Goal: Transaction & Acquisition: Obtain resource

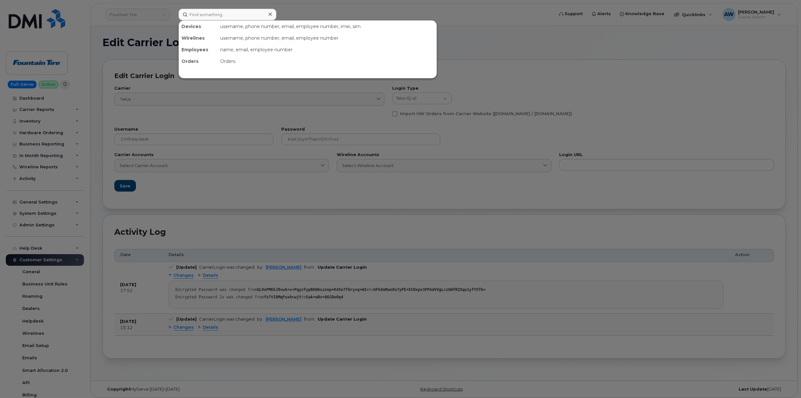
select select "telus_iq2"
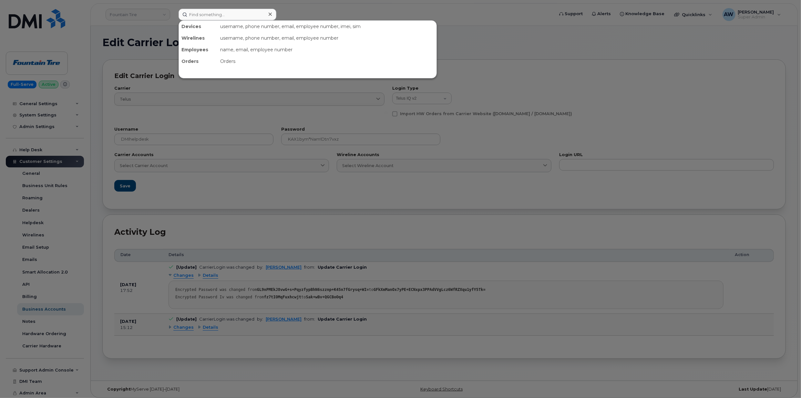
click at [141, 16] on div at bounding box center [400, 199] width 801 height 398
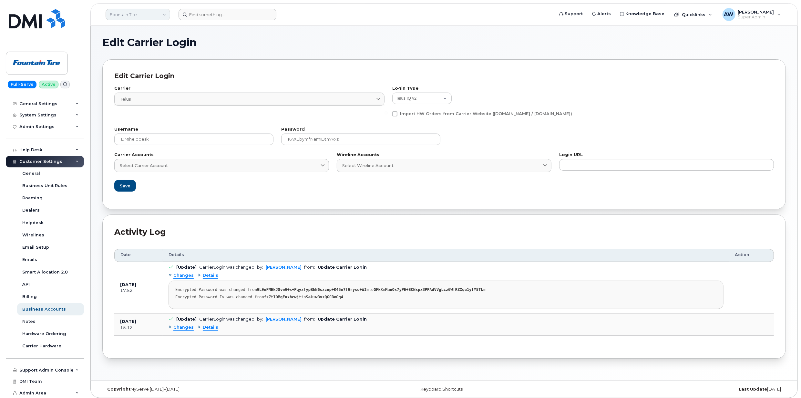
click at [124, 14] on link "Fountain Tire" at bounding box center [138, 15] width 65 height 12
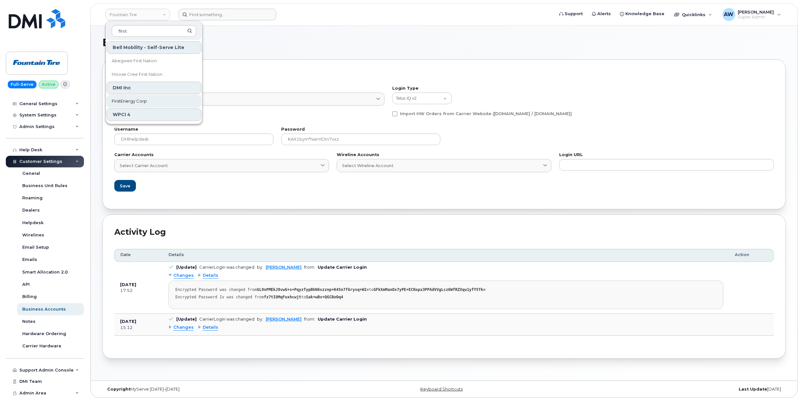
type input "first"
click at [159, 103] on link "FirstEnergy Corp" at bounding box center [154, 101] width 95 height 13
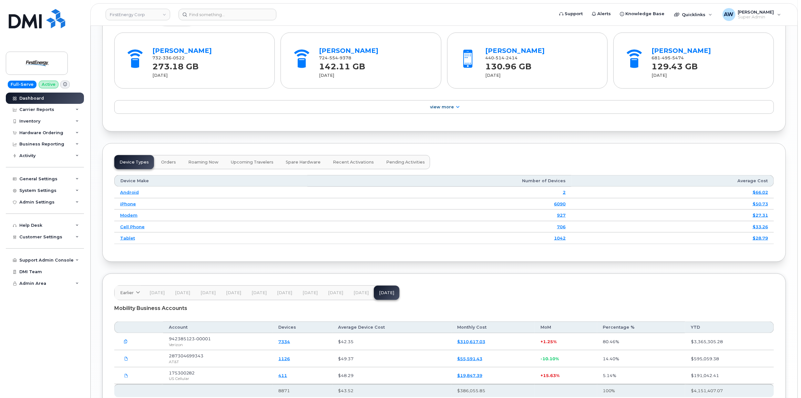
scroll to position [800, 0]
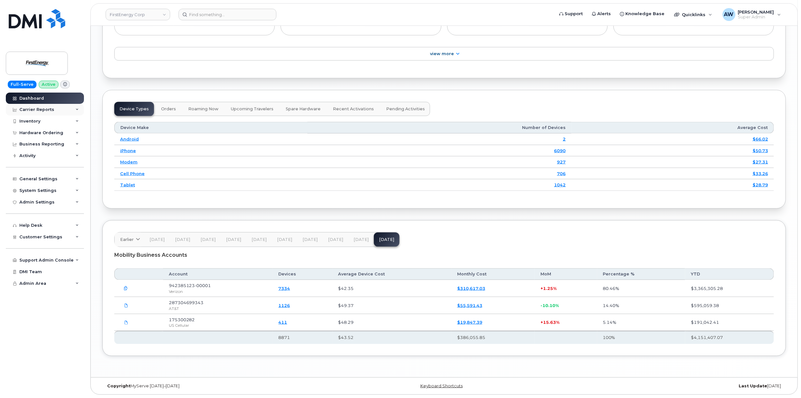
click at [60, 110] on div "Carrier Reports" at bounding box center [45, 110] width 78 height 12
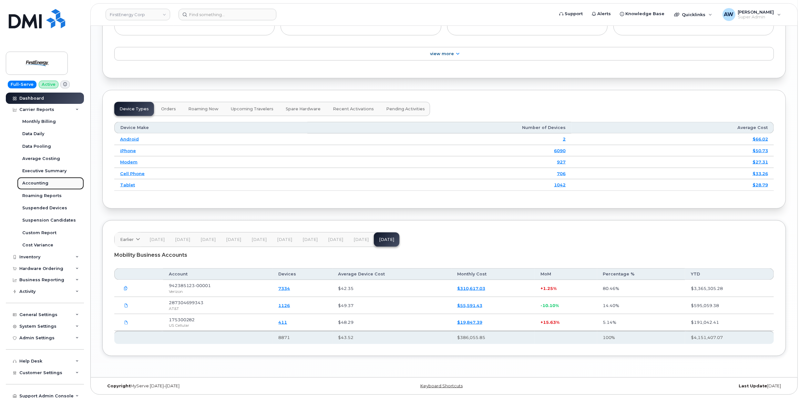
click at [46, 182] on div "Accounting" at bounding box center [35, 183] width 26 height 6
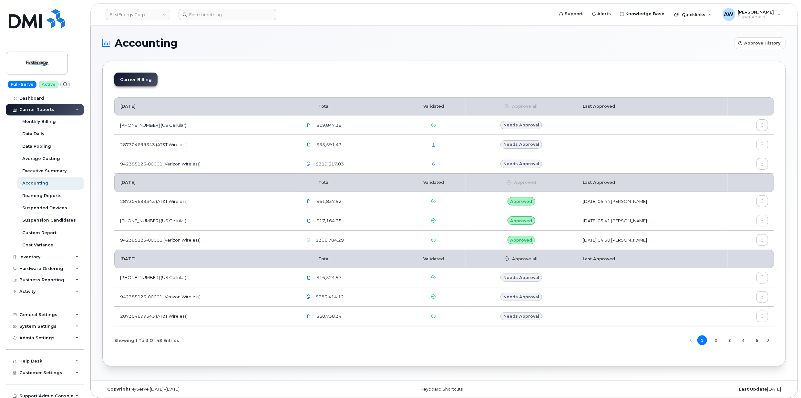
click at [432, 145] on link "1" at bounding box center [433, 144] width 3 height 5
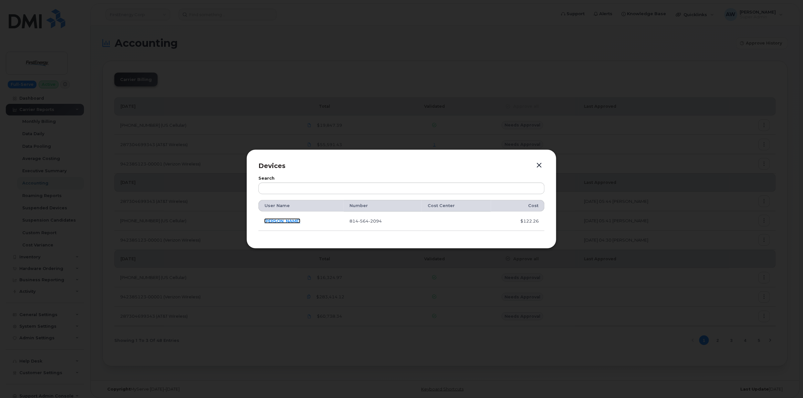
click at [276, 222] on link "Luke A Rex" at bounding box center [282, 221] width 36 height 5
click at [540, 160] on div "Devices Search User Name Number Cost Center Cost Luke A Rex 814 564 2094 $122.26" at bounding box center [401, 198] width 310 height 99
click at [278, 225] on td "Luke A Rex" at bounding box center [300, 221] width 85 height 19
click at [280, 220] on link "Luke A Rex" at bounding box center [282, 221] width 36 height 5
click at [537, 160] on div "Devices Search User Name Number Cost Center Cost Luke A Rex 814 564 2094 $122.26" at bounding box center [401, 198] width 310 height 99
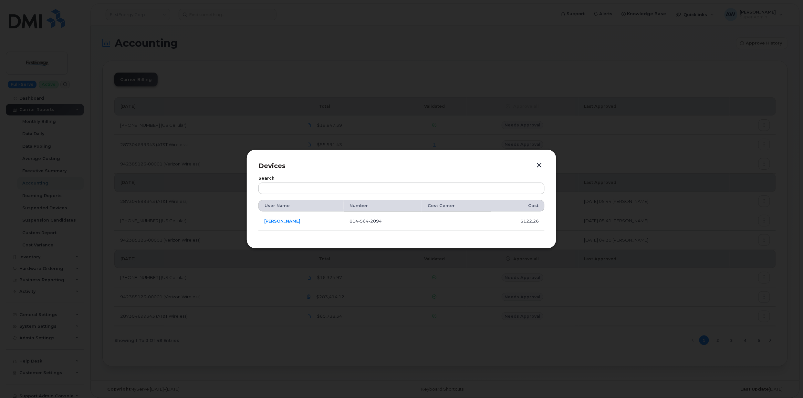
drag, startPoint x: 540, startPoint y: 164, endPoint x: 519, endPoint y: 167, distance: 20.5
click at [540, 165] on button "button" at bounding box center [539, 165] width 10 height 9
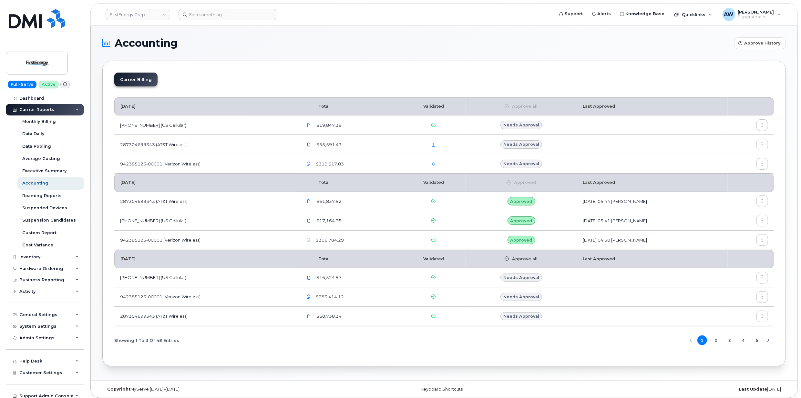
click at [413, 163] on div "6" at bounding box center [433, 164] width 53 height 6
click at [420, 165] on div "6" at bounding box center [433, 164] width 53 height 6
click at [432, 166] on link "6" at bounding box center [433, 163] width 3 height 5
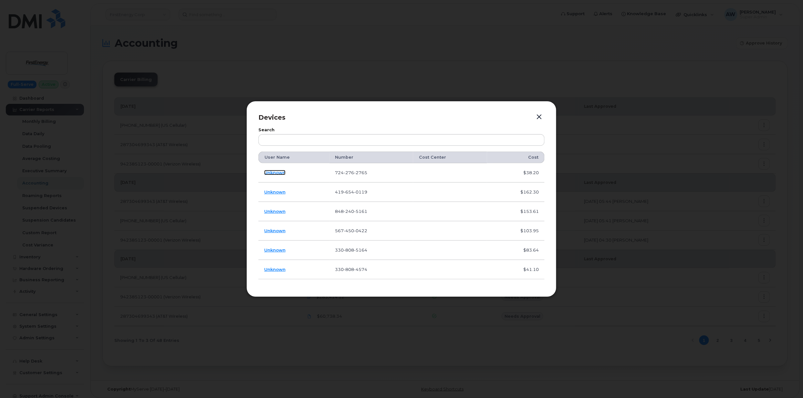
click at [277, 175] on link "Unknown" at bounding box center [274, 172] width 21 height 5
click at [274, 190] on link "Unknown" at bounding box center [274, 191] width 21 height 5
click at [278, 210] on link "Unknown" at bounding box center [274, 211] width 21 height 5
click at [271, 230] on link "Unknown" at bounding box center [274, 230] width 21 height 5
click at [537, 115] on button "button" at bounding box center [539, 117] width 10 height 9
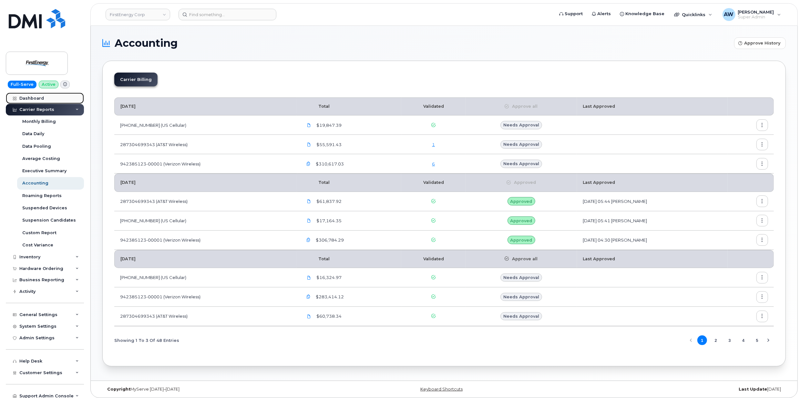
click at [32, 101] on link "Dashboard" at bounding box center [45, 99] width 78 height 12
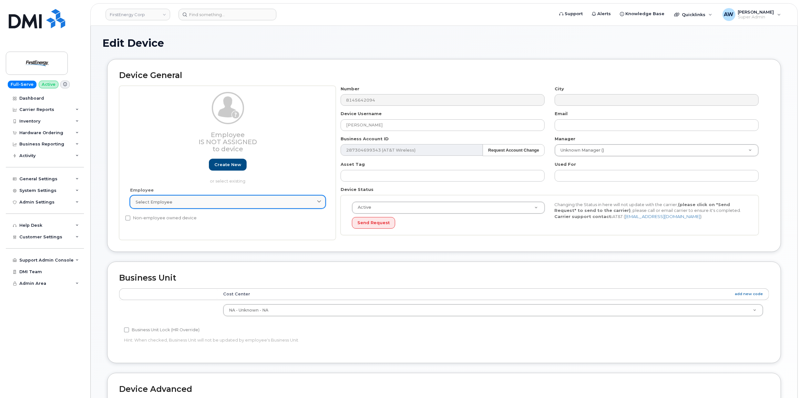
click at [278, 204] on div "Select employee" at bounding box center [228, 202] width 184 height 6
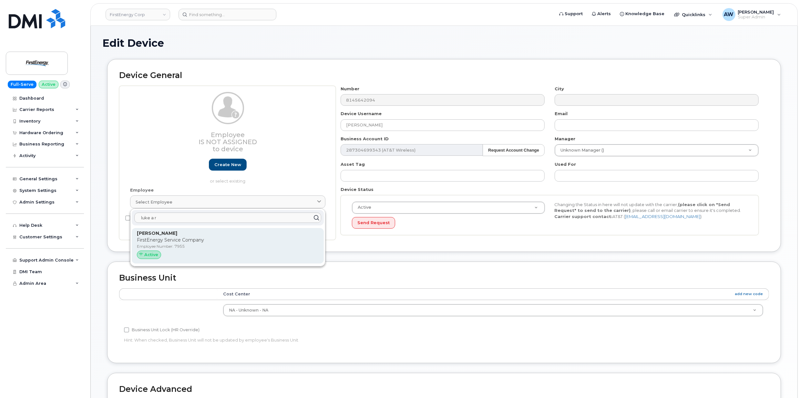
type input "luke a r"
click at [262, 232] on p "[PERSON_NAME]" at bounding box center [228, 233] width 182 height 7
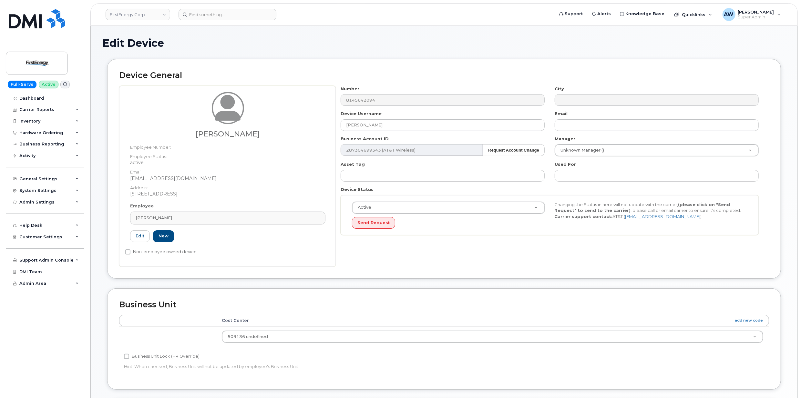
type input "7955"
type input "[EMAIL_ADDRESS][DOMAIN_NAME]"
type input "29510277"
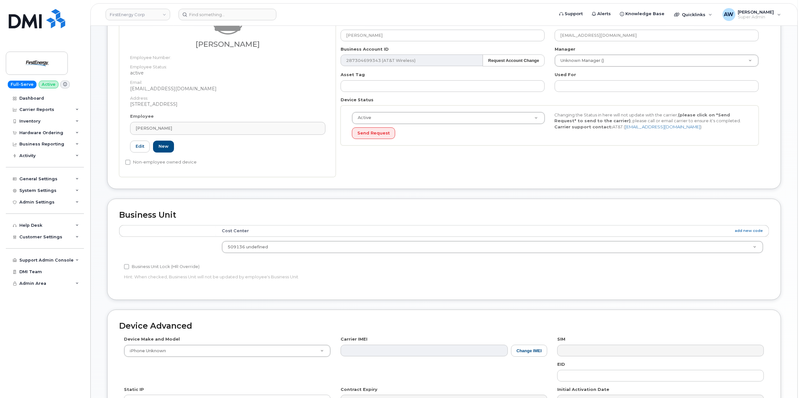
scroll to position [196, 0]
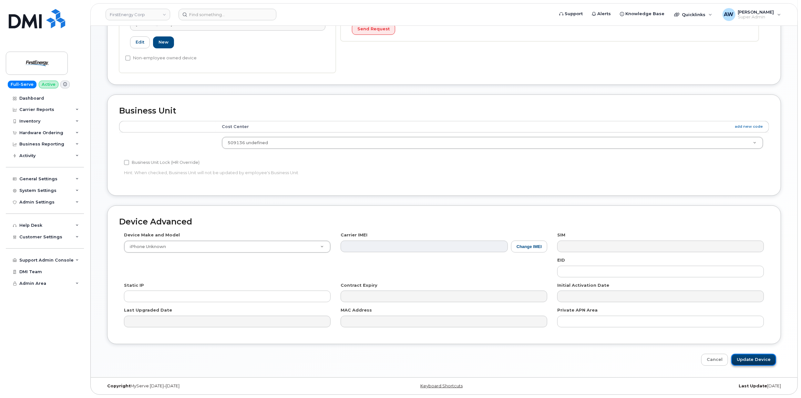
click at [762, 358] on input "Update Device" at bounding box center [753, 360] width 45 height 12
type input "Saving..."
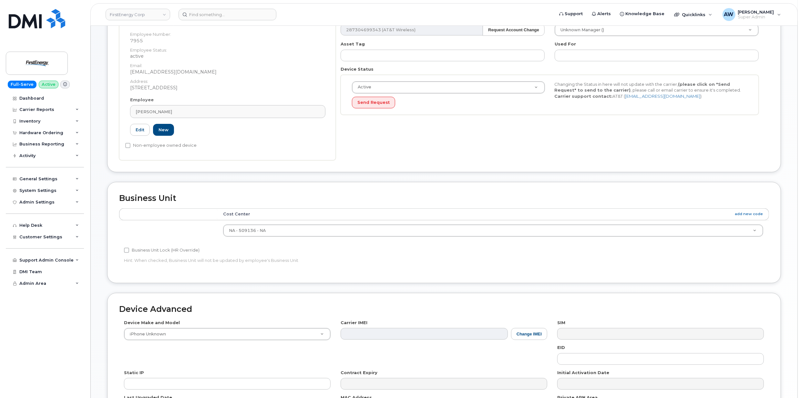
scroll to position [210, 0]
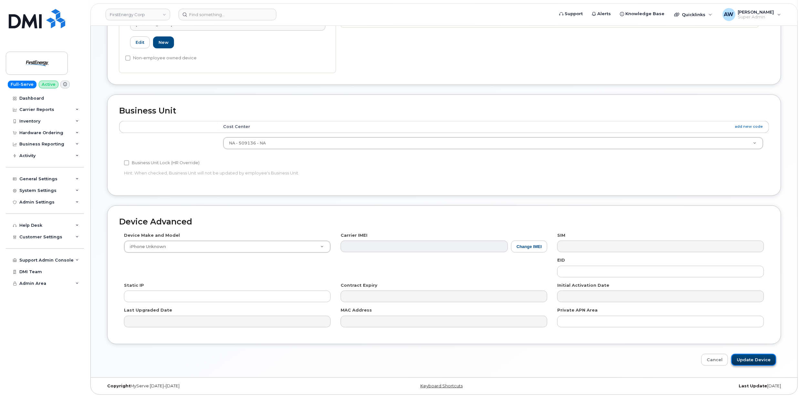
click at [747, 354] on input "Update Device" at bounding box center [753, 360] width 45 height 12
type input "Saving..."
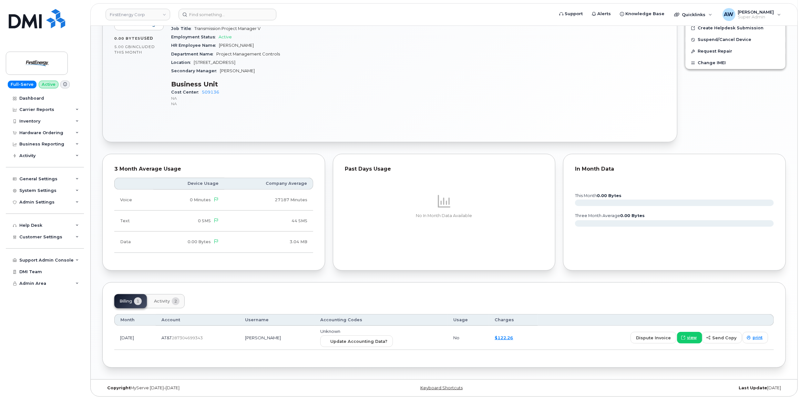
scroll to position [334, 0]
click at [376, 334] on button "Update Accounting Data?" at bounding box center [356, 340] width 73 height 12
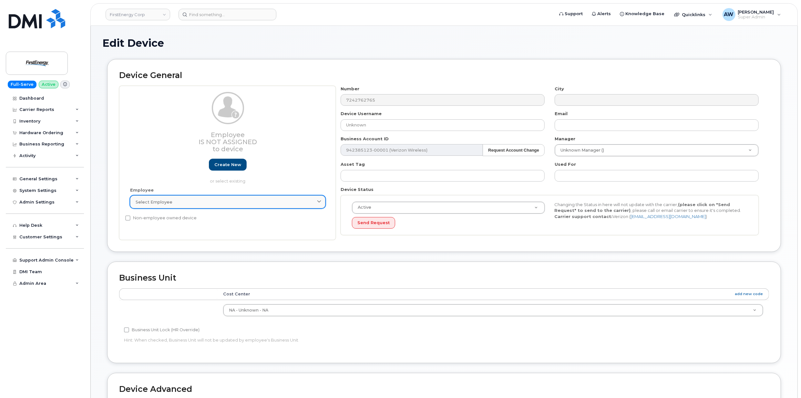
click at [160, 200] on span "Select employee" at bounding box center [154, 202] width 37 height 6
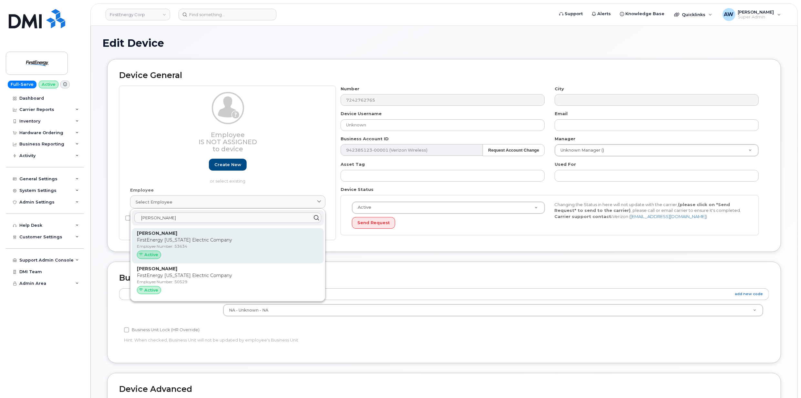
type input "[PERSON_NAME]"
click at [158, 235] on strong "[PERSON_NAME]" at bounding box center [157, 233] width 40 height 6
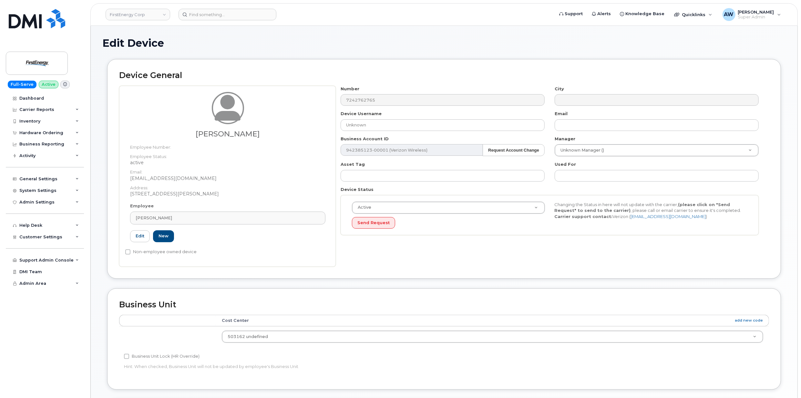
type input "53634"
type input "[PERSON_NAME]"
type input "[EMAIL_ADDRESS][DOMAIN_NAME]"
type input "29510347"
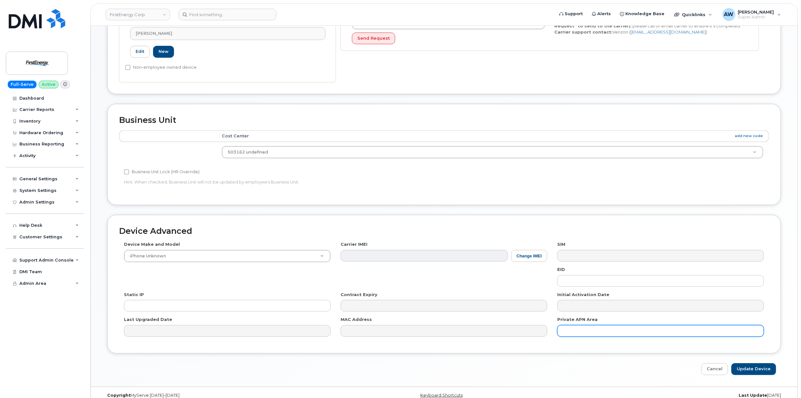
scroll to position [196, 0]
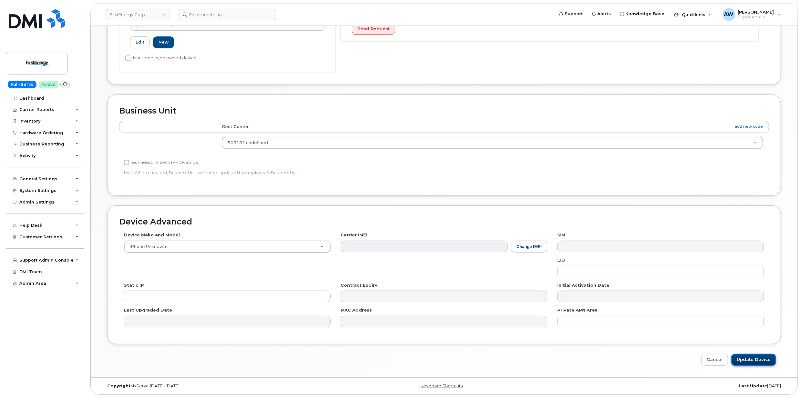
click at [755, 357] on input "Update Device" at bounding box center [753, 360] width 45 height 12
type input "Saving..."
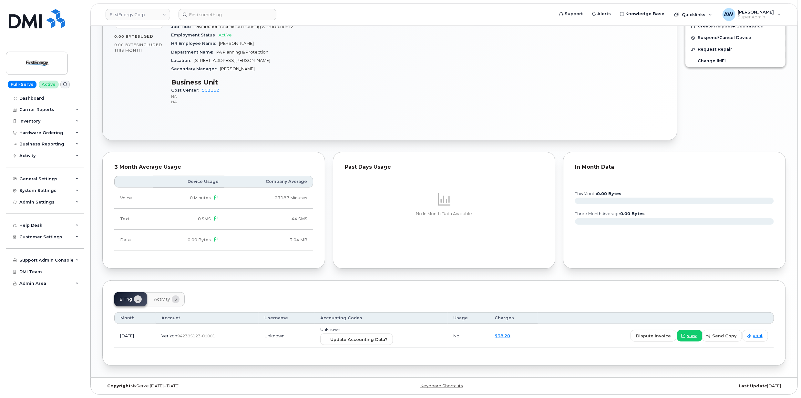
scroll to position [334, 0]
click at [374, 339] on span "Update Accounting Data?" at bounding box center [358, 340] width 57 height 6
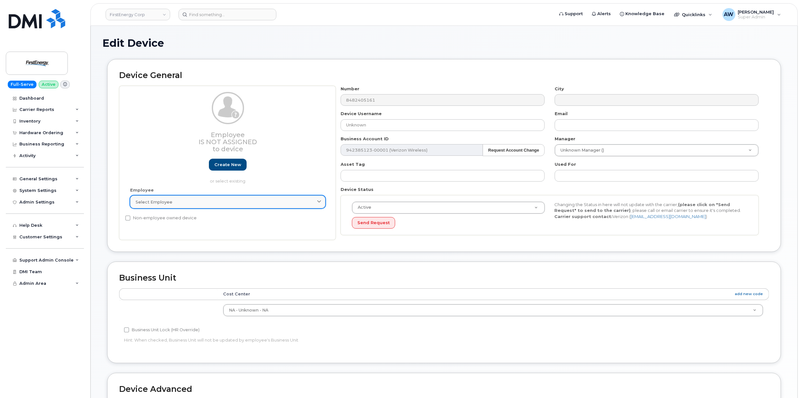
click at [247, 200] on div "Select employee" at bounding box center [228, 202] width 184 height 6
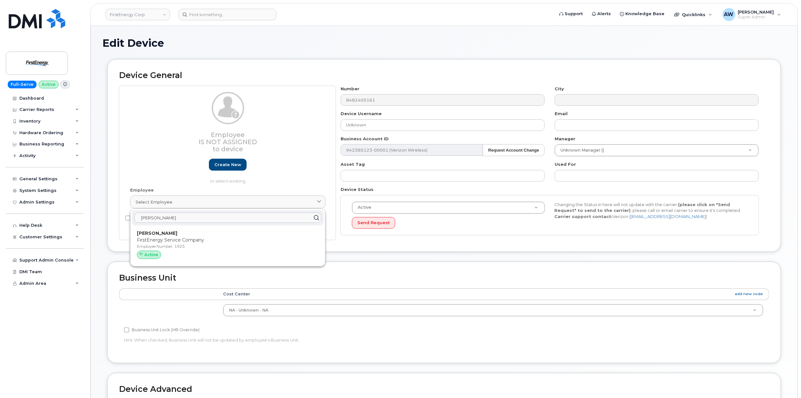
type input "george mour"
click at [251, 238] on p "FirstEnergy Service Company" at bounding box center [228, 240] width 182 height 7
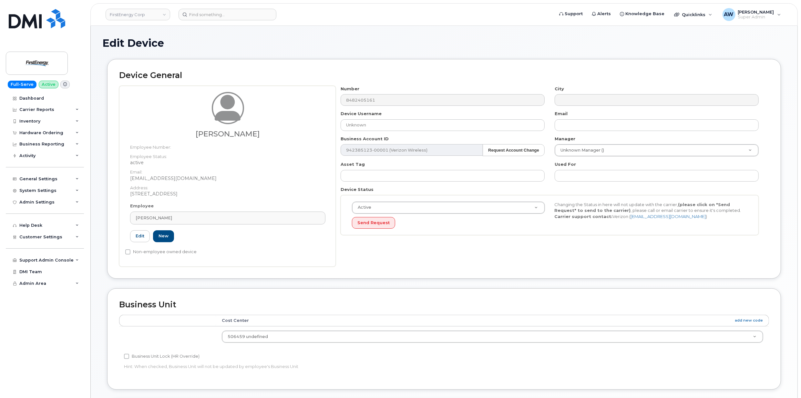
type input "1925"
type input "George Moure"
type input "gmoure@firstenergycorp.com"
type input "29511179"
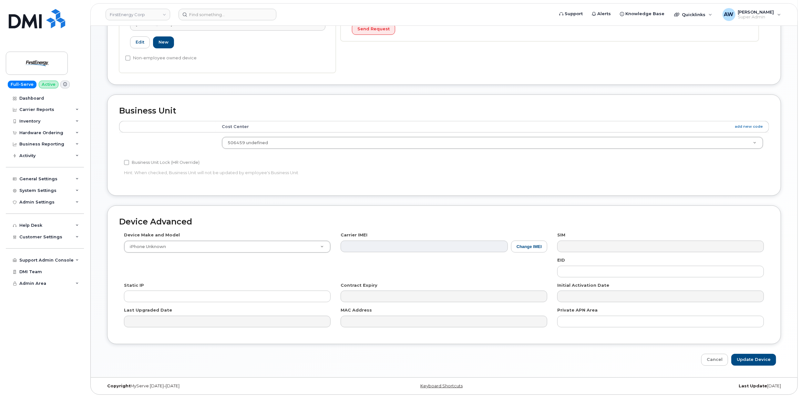
scroll to position [196, 0]
click at [758, 360] on input "Update Device" at bounding box center [753, 360] width 45 height 12
type input "Saving..."
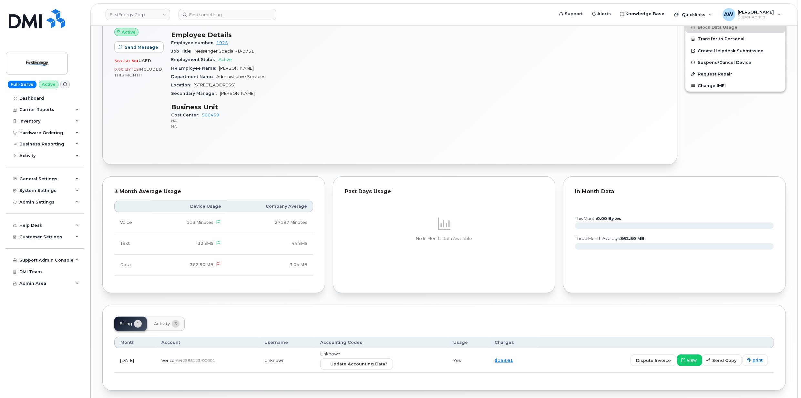
scroll to position [309, 0]
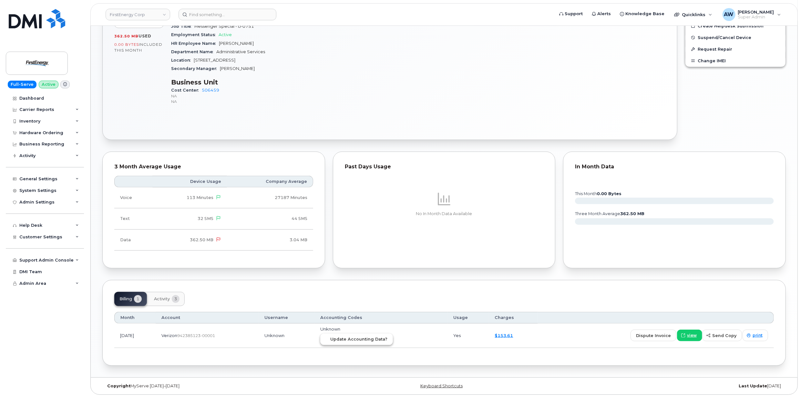
click at [373, 340] on span "Update Accounting Data?" at bounding box center [358, 339] width 57 height 6
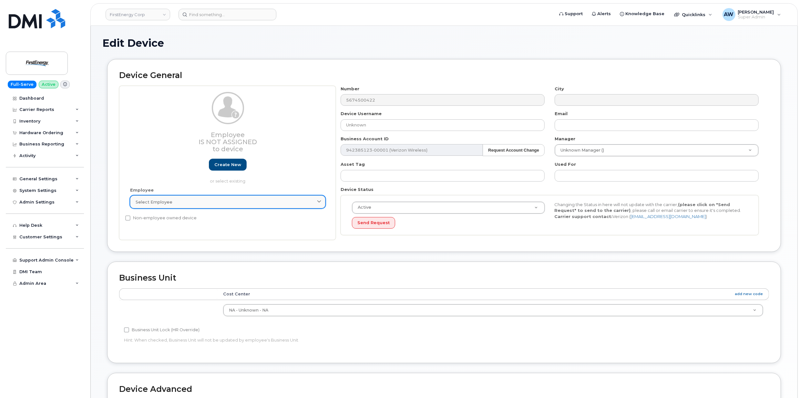
click at [211, 200] on div "Select employee" at bounding box center [228, 202] width 184 height 6
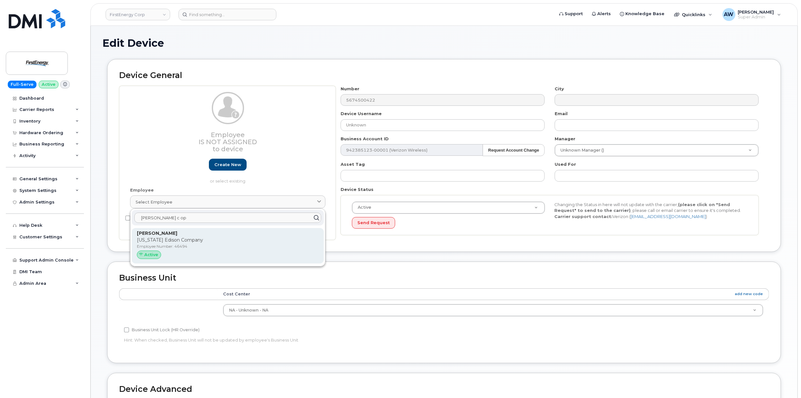
type input "adam c op"
click at [208, 234] on p "Adam C Opfer" at bounding box center [228, 233] width 182 height 7
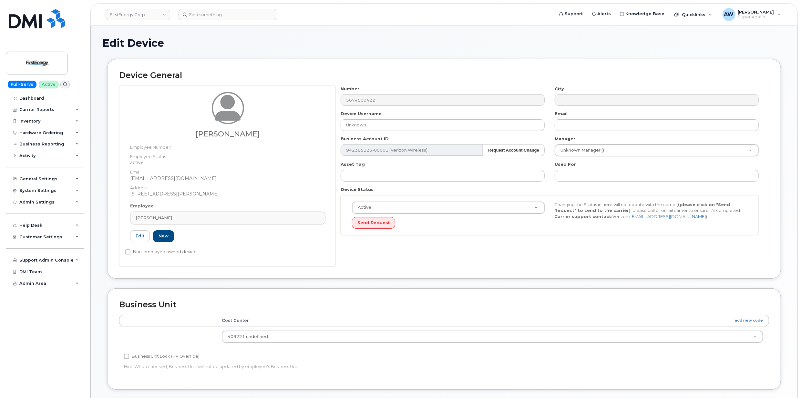
type input "Adam C Opfer"
type input "aopfer@firstenergycorp.com"
type input "46494"
type input "29510419"
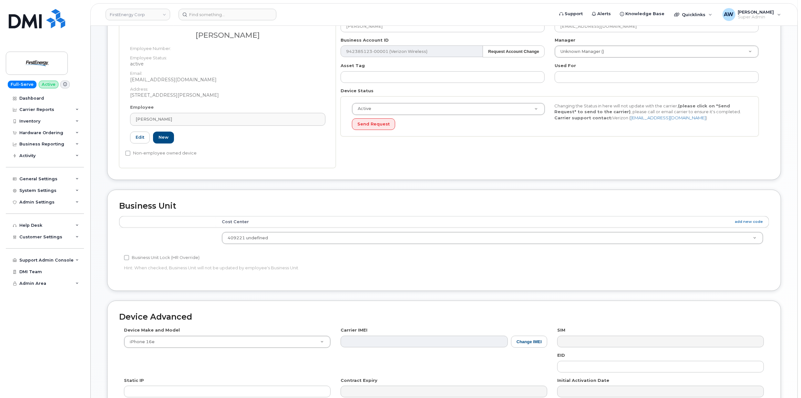
scroll to position [196, 0]
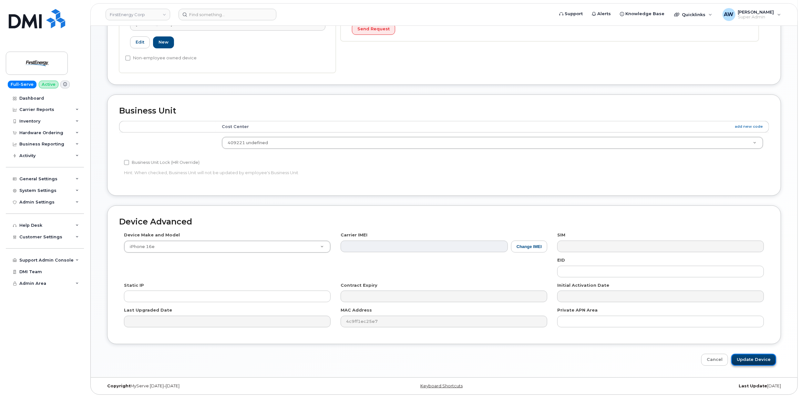
click at [768, 358] on input "Update Device" at bounding box center [753, 360] width 45 height 12
type input "Saving..."
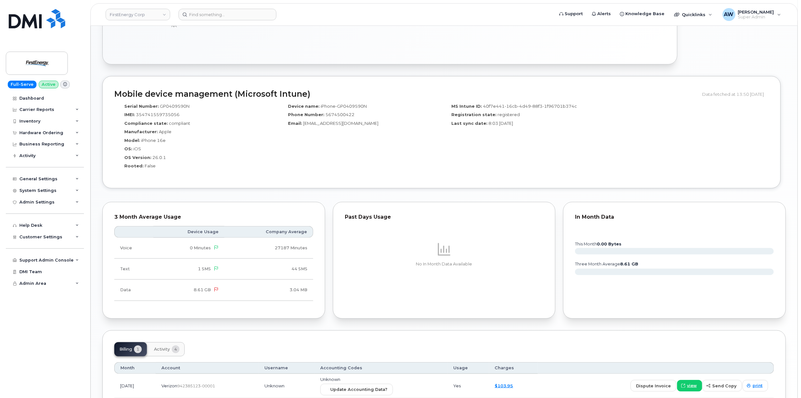
scroll to position [444, 0]
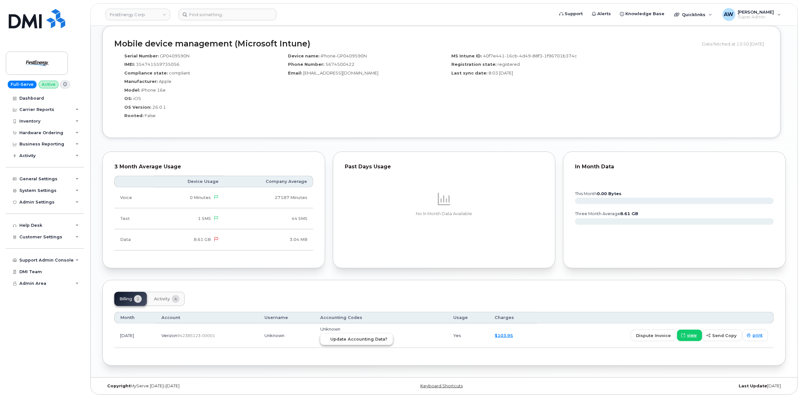
click at [367, 344] on button "Update Accounting Data?" at bounding box center [356, 340] width 73 height 12
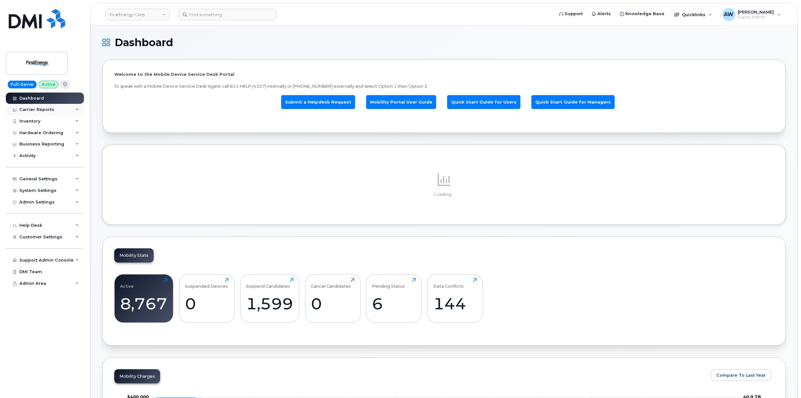
click at [46, 108] on div "Carrier Reports" at bounding box center [36, 109] width 35 height 5
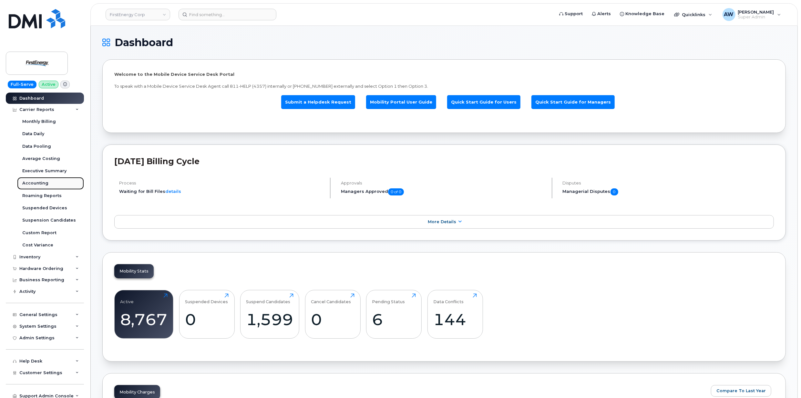
click at [49, 180] on link "Accounting" at bounding box center [50, 183] width 67 height 12
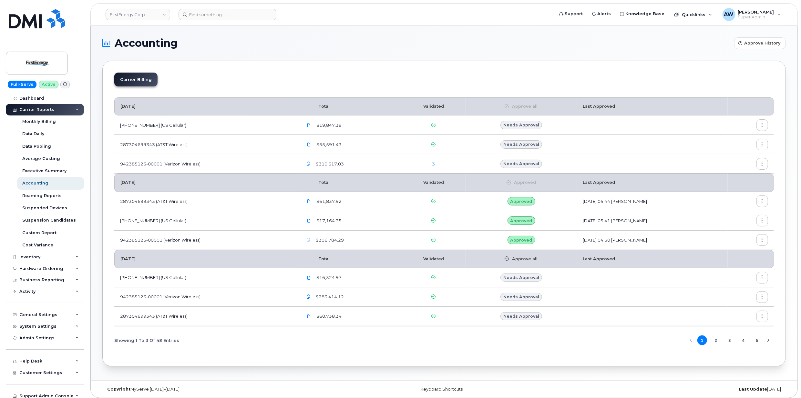
click at [432, 164] on link "3" at bounding box center [433, 163] width 3 height 5
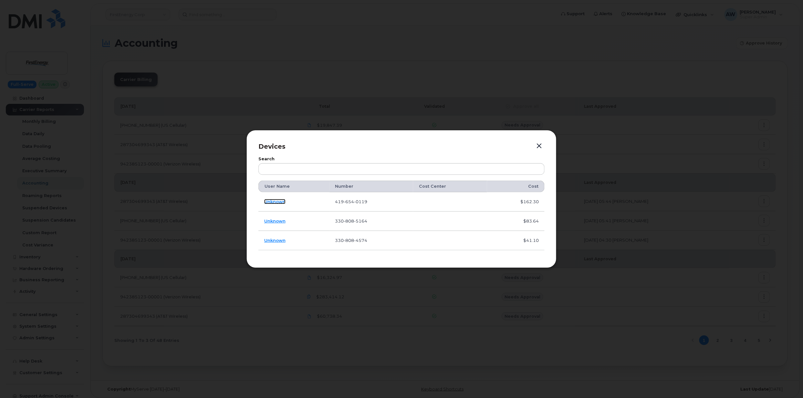
click at [280, 203] on link "Unknown" at bounding box center [274, 201] width 21 height 5
click at [273, 219] on link "Unknown" at bounding box center [274, 221] width 21 height 5
click at [280, 239] on link "Unknown" at bounding box center [274, 240] width 21 height 5
click at [535, 145] on button "button" at bounding box center [539, 146] width 10 height 9
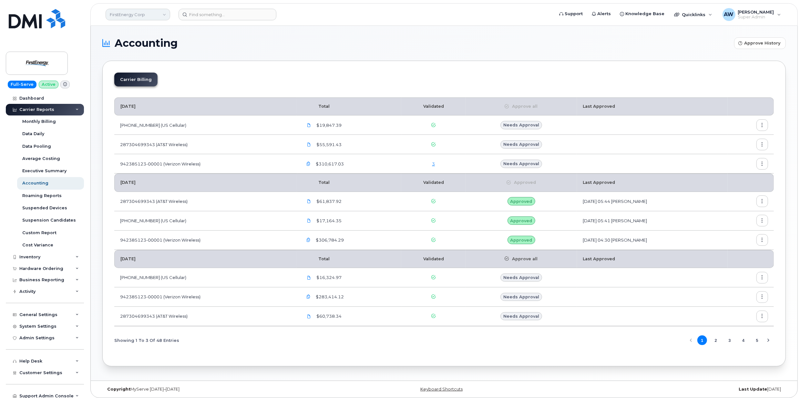
click at [145, 12] on link "FirstEnergy Corp" at bounding box center [138, 15] width 65 height 12
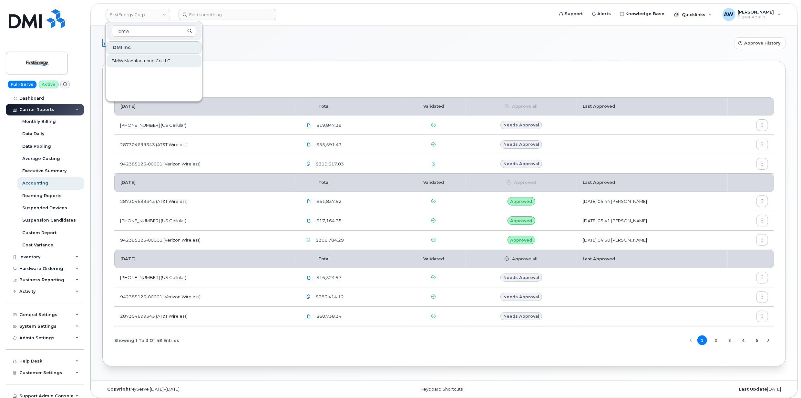
type input "bmw"
click at [139, 56] on link "BMW Manufacturing Co LLC" at bounding box center [154, 61] width 95 height 13
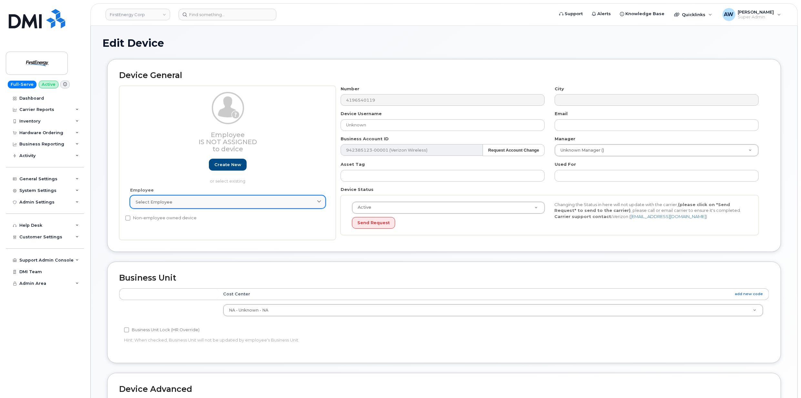
click at [204, 204] on div "Select employee" at bounding box center [228, 202] width 184 height 6
type input "d"
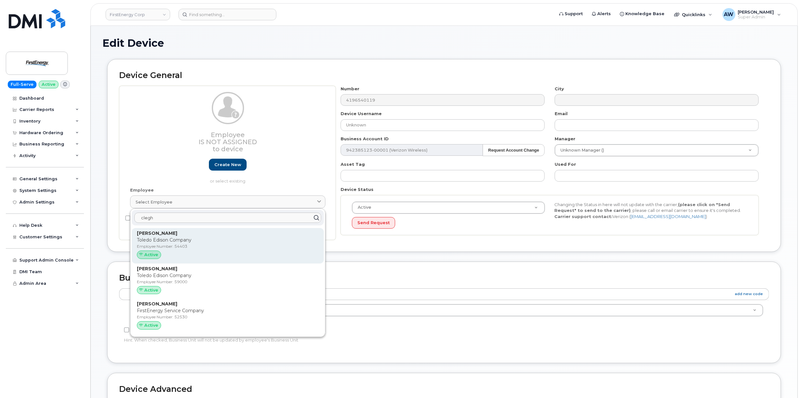
type input "clegh"
click at [184, 240] on p "Toledo Edison Company" at bounding box center [228, 240] width 182 height 7
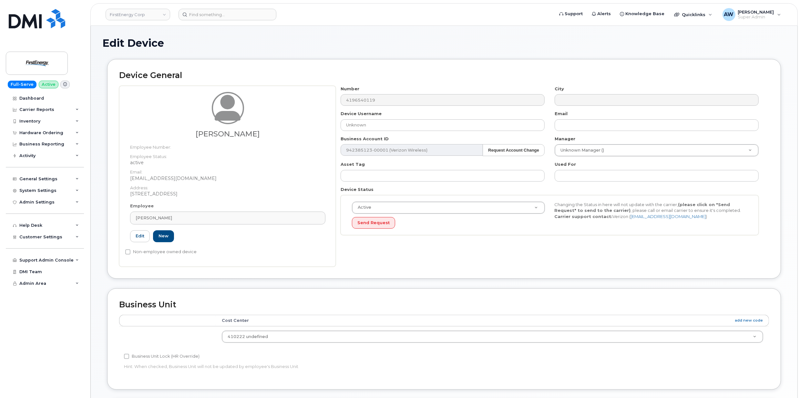
type input "54403"
type input "[PERSON_NAME]"
type input "[EMAIL_ADDRESS][DOMAIN_NAME]"
type input "29510849"
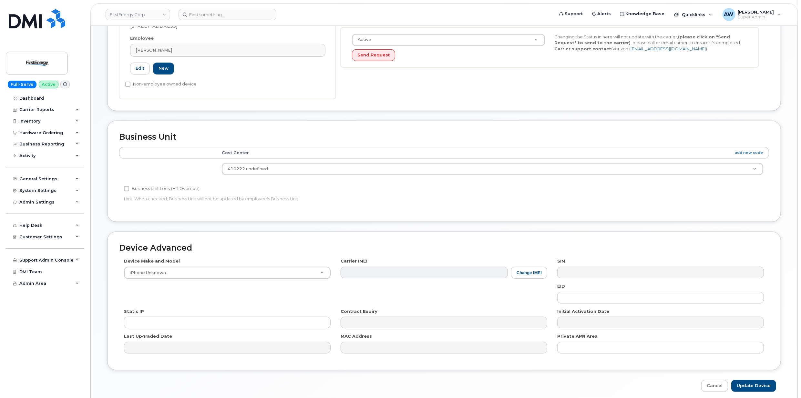
scroll to position [196, 0]
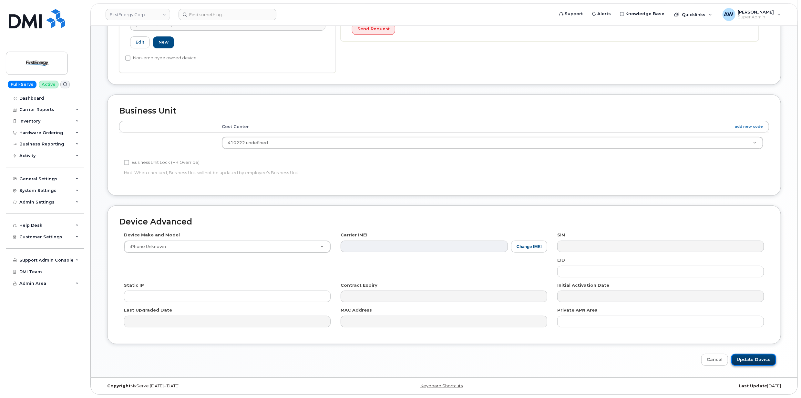
click at [760, 358] on input "Update Device" at bounding box center [753, 360] width 45 height 12
type input "Saving..."
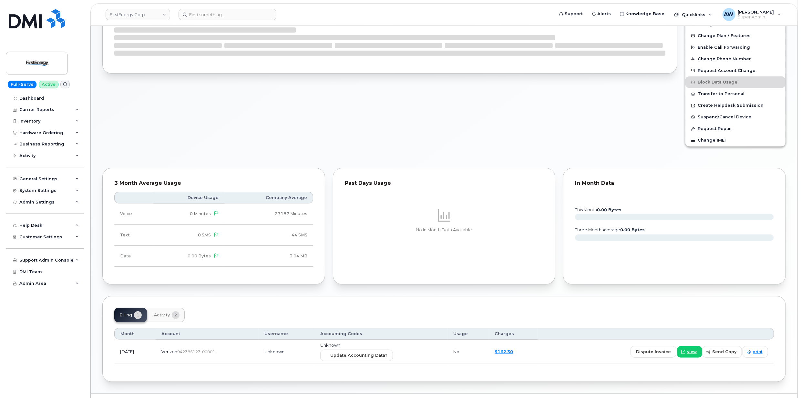
scroll to position [271, 0]
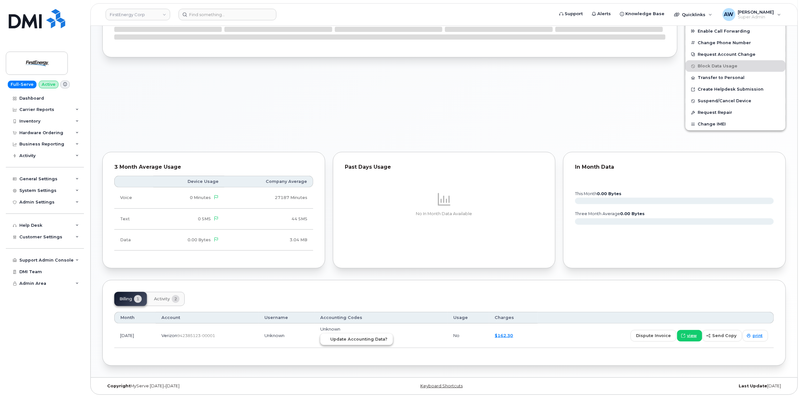
click at [372, 342] on span "Update Accounting Data?" at bounding box center [358, 339] width 57 height 6
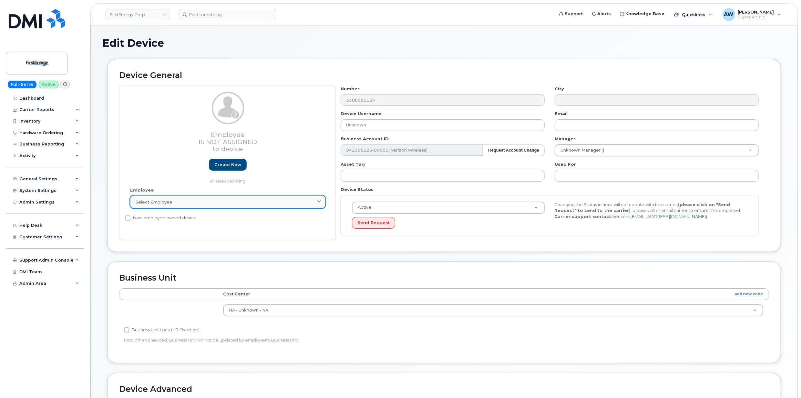
click at [207, 205] on div "Select employee" at bounding box center [228, 202] width 184 height 6
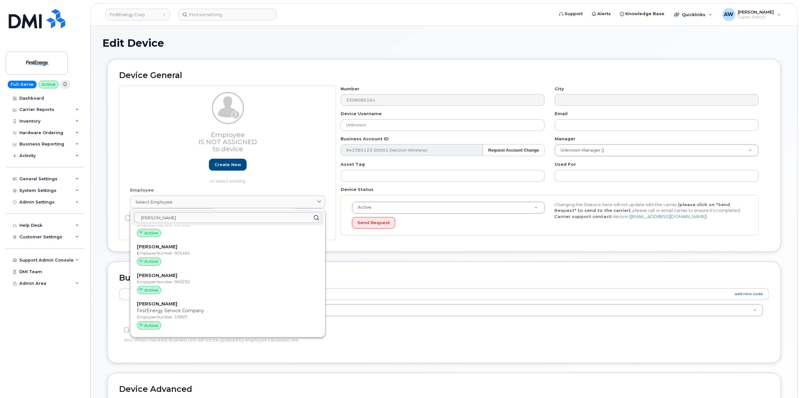
scroll to position [215, 0]
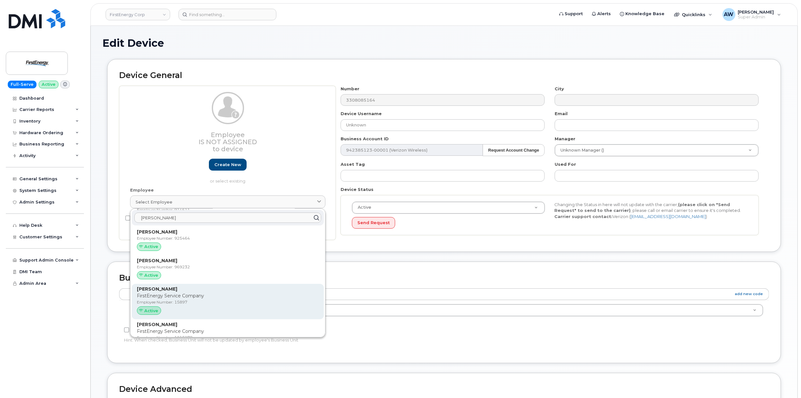
type input "[PERSON_NAME]"
click at [207, 302] on p "Employee Number: 15897" at bounding box center [228, 303] width 182 height 6
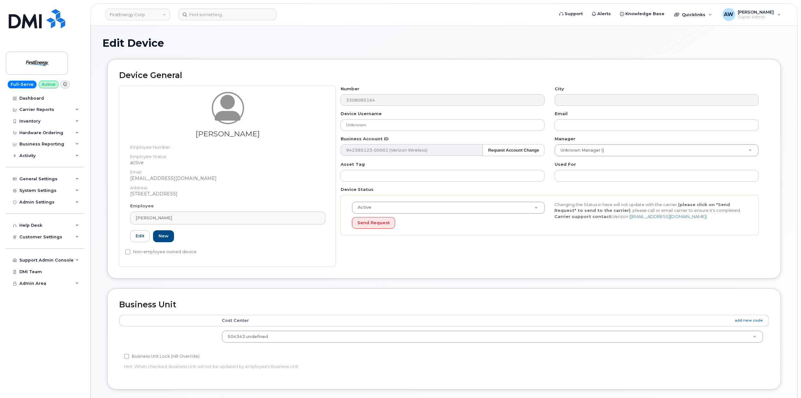
type input "15897"
type input "[PERSON_NAME]"
type input "[EMAIL_ADDRESS][DOMAIN_NAME]"
type input "29510312"
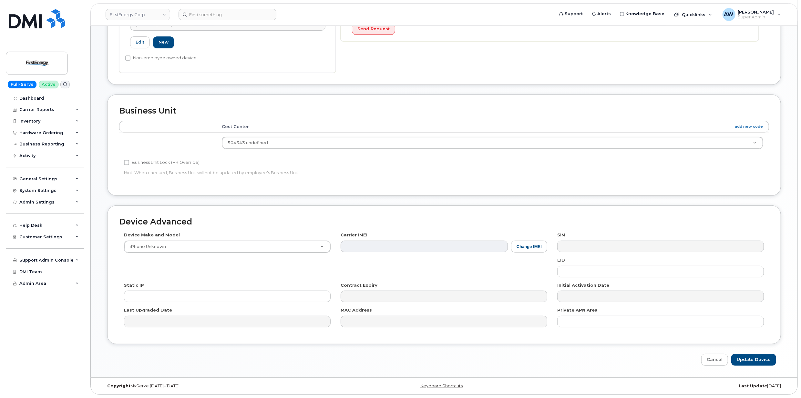
scroll to position [196, 0]
click at [768, 362] on input "Update Device" at bounding box center [753, 360] width 45 height 12
type input "Saving..."
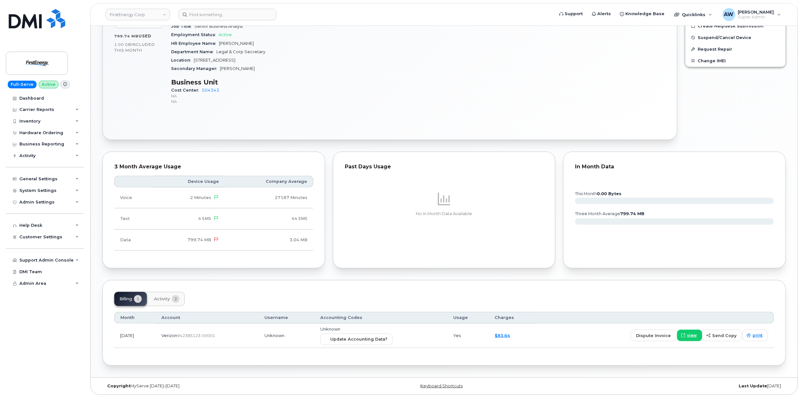
scroll to position [254, 0]
click at [378, 335] on button "Update Accounting Data?" at bounding box center [356, 340] width 73 height 12
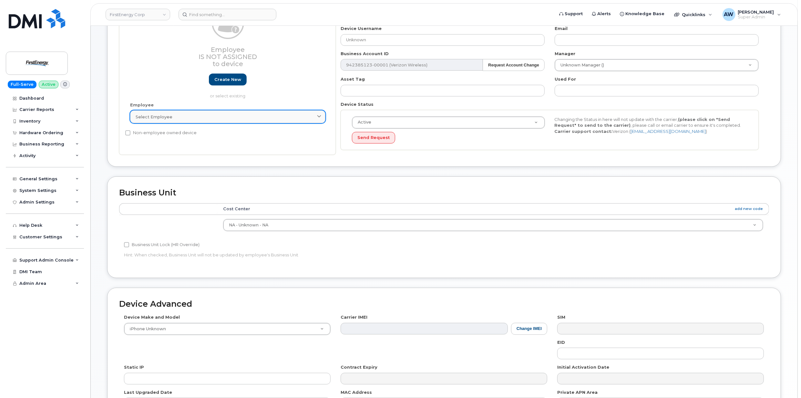
scroll to position [86, 0]
click at [255, 113] on link "Select employee" at bounding box center [227, 116] width 195 height 13
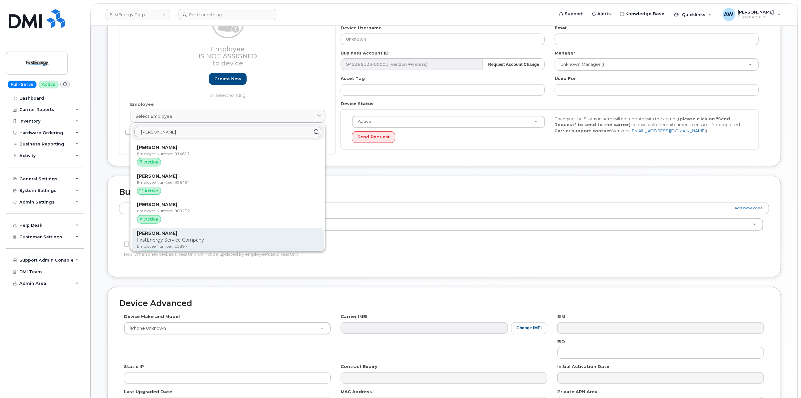
type input "[PERSON_NAME]"
click at [204, 231] on p "[PERSON_NAME]" at bounding box center [228, 233] width 182 height 7
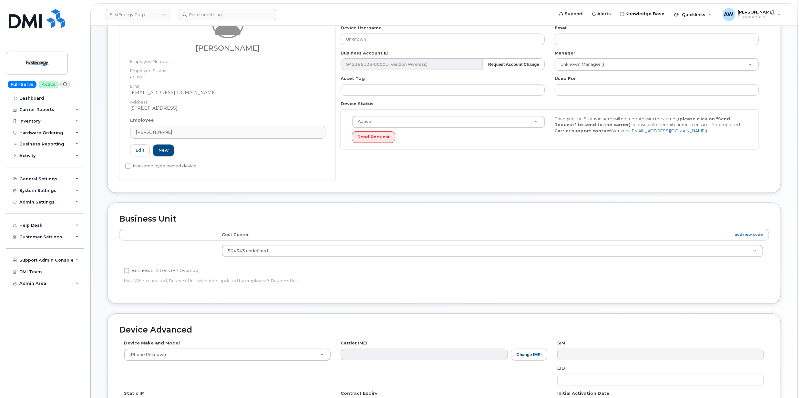
type input "15897"
type input "[PERSON_NAME]"
type input "[EMAIL_ADDRESS][DOMAIN_NAME]"
type input "29510312"
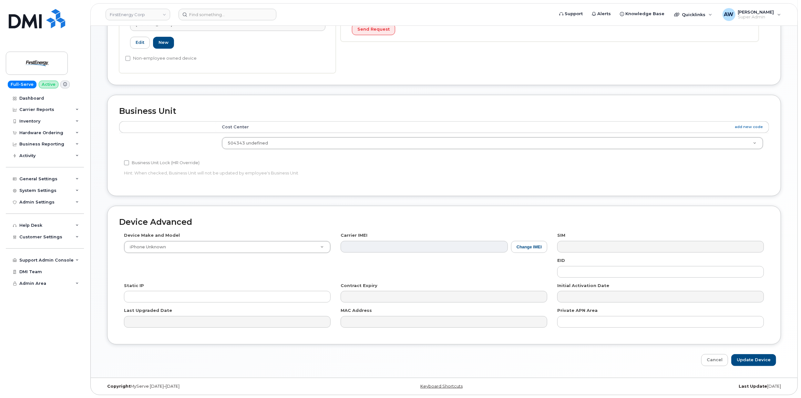
scroll to position [196, 0]
click at [760, 367] on div "Edit Device Device General [PERSON_NAME] Employee Number: Employee Status: acti…" at bounding box center [444, 105] width 707 height 546
click at [760, 362] on input "Update Device" at bounding box center [753, 360] width 45 height 12
type input "Saving..."
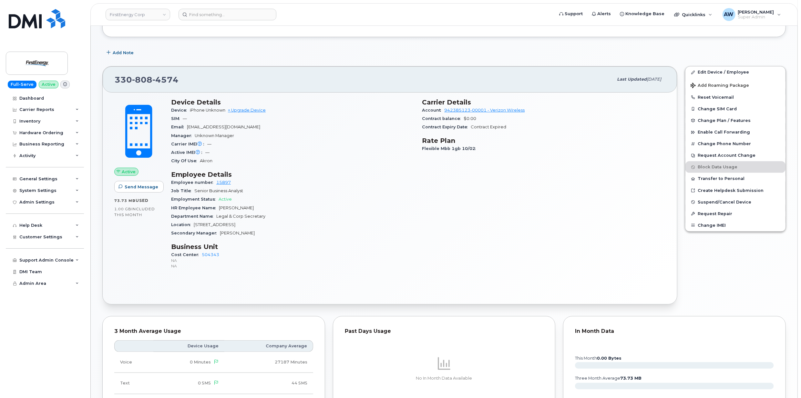
scroll to position [309, 0]
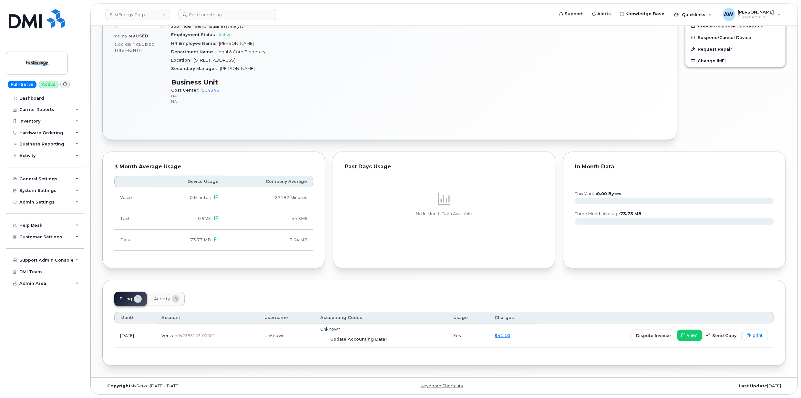
click at [387, 336] on span "Update Accounting Data?" at bounding box center [358, 339] width 57 height 6
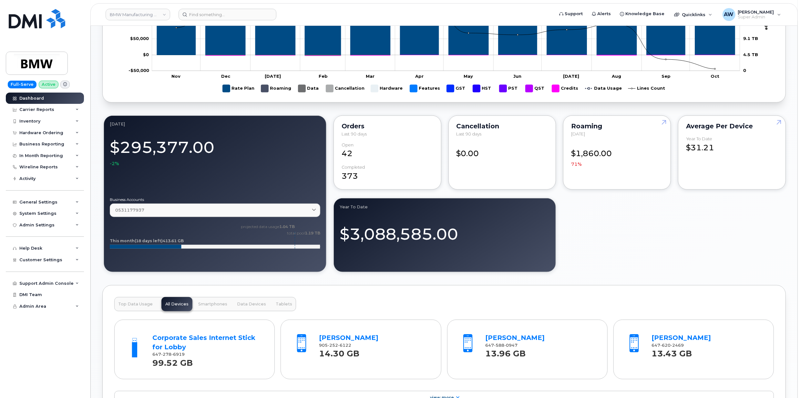
scroll to position [732, 0]
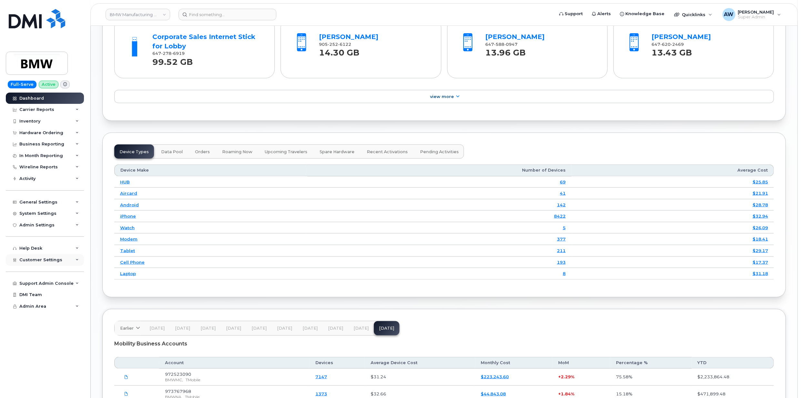
click at [58, 257] on div "Customer Settings" at bounding box center [45, 260] width 78 height 12
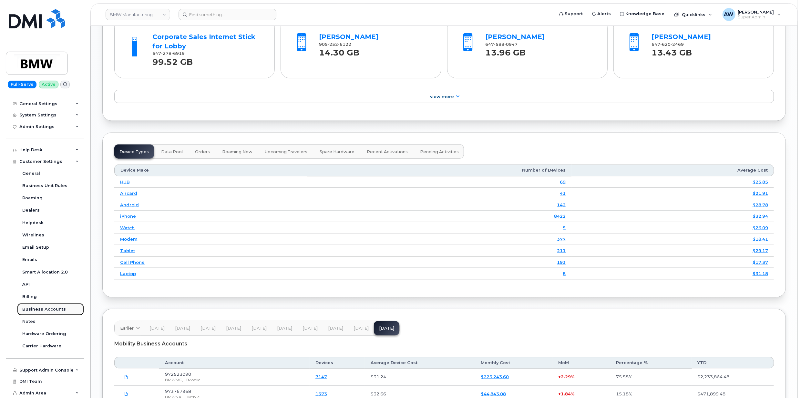
click at [66, 311] on link "Business Accounts" at bounding box center [50, 309] width 67 height 12
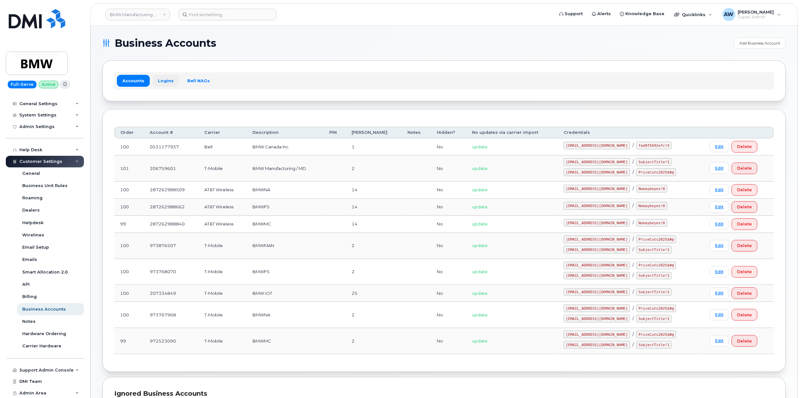
click at [163, 82] on link "Logins" at bounding box center [165, 81] width 27 height 12
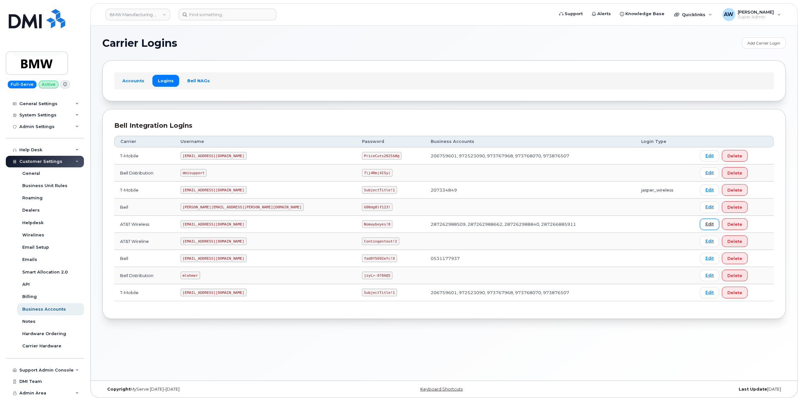
click at [700, 226] on link "Edit" at bounding box center [709, 224] width 19 height 11
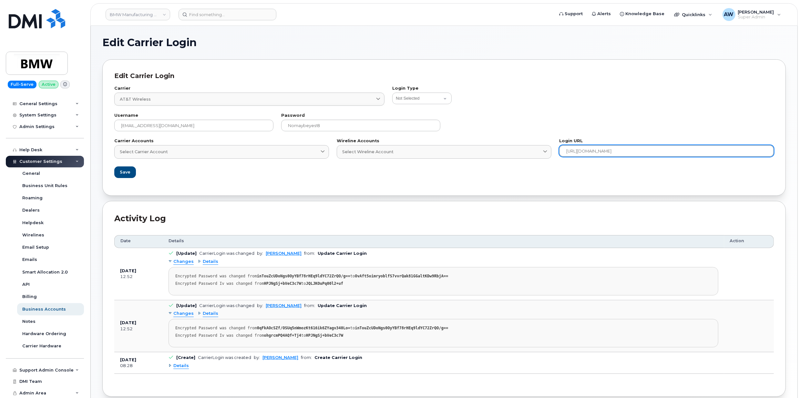
click at [638, 149] on input "https://www.wireless.att.com/businesscare/" at bounding box center [666, 151] width 215 height 12
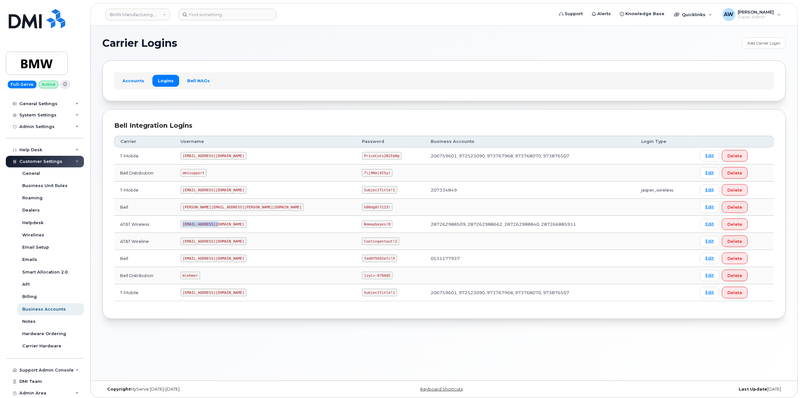
drag, startPoint x: 192, startPoint y: 226, endPoint x: 225, endPoint y: 226, distance: 32.6
click at [225, 226] on code "MS-BMW@dminc.com" at bounding box center [213, 224] width 66 height 8
copy code "MS-BMW@dminc.com"
drag, startPoint x: 311, startPoint y: 225, endPoint x: 327, endPoint y: 225, distance: 15.8
click at [362, 225] on code "Nomaybeyes!8" at bounding box center [377, 224] width 31 height 8
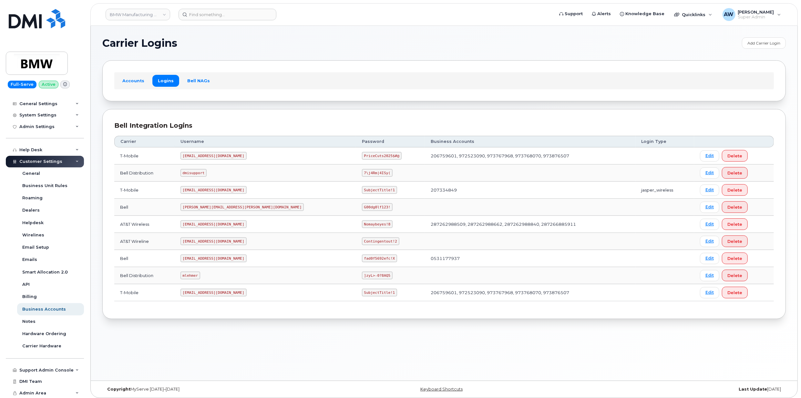
drag, startPoint x: 327, startPoint y: 225, endPoint x: 307, endPoint y: 227, distance: 19.8
click at [362, 227] on code "Nomaybeyes!8" at bounding box center [377, 224] width 31 height 8
drag, startPoint x: 309, startPoint y: 226, endPoint x: 336, endPoint y: 228, distance: 27.5
click at [356, 228] on td "Nomaybeyes!8" at bounding box center [390, 224] width 69 height 17
copy code "Nomaybeyes!8"
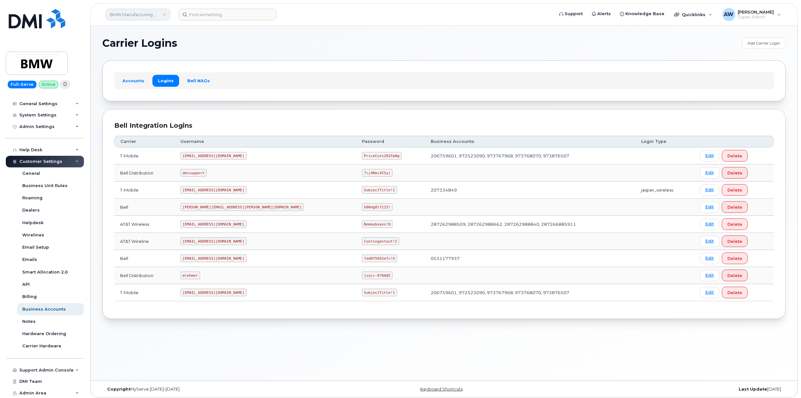
click at [121, 18] on link "BMW Manufacturing Co LLC" at bounding box center [138, 15] width 65 height 12
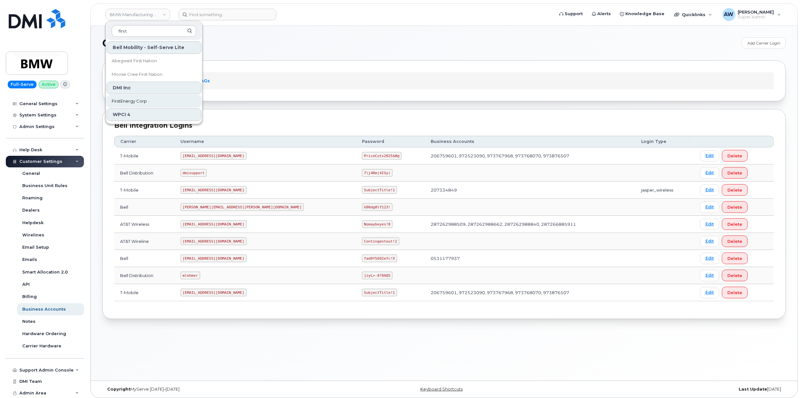
type input "first"
click at [139, 97] on link "FirstEnergy Corp" at bounding box center [154, 101] width 95 height 13
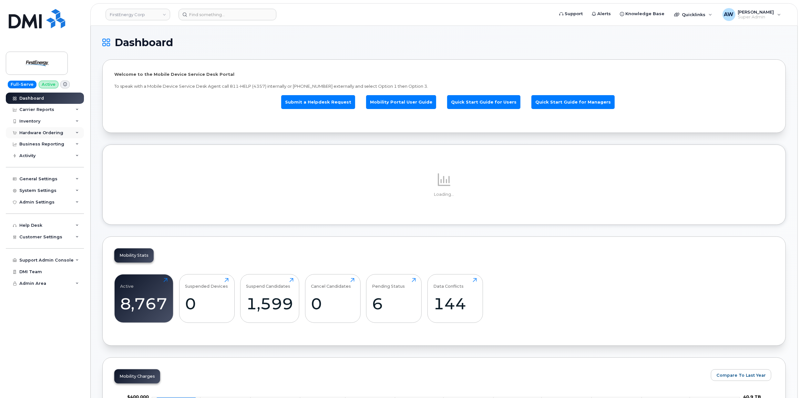
click at [62, 132] on div "Hardware Ordering" at bounding box center [45, 133] width 78 height 12
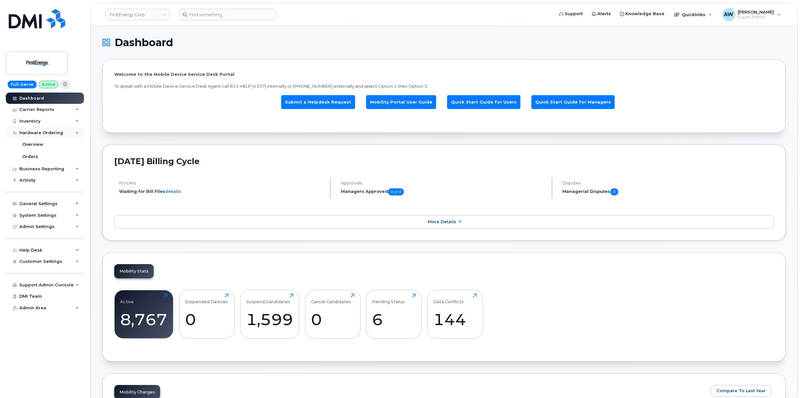
click at [62, 132] on div "Hardware Ordering" at bounding box center [45, 133] width 78 height 12
click at [68, 124] on div "Inventory" at bounding box center [45, 122] width 78 height 12
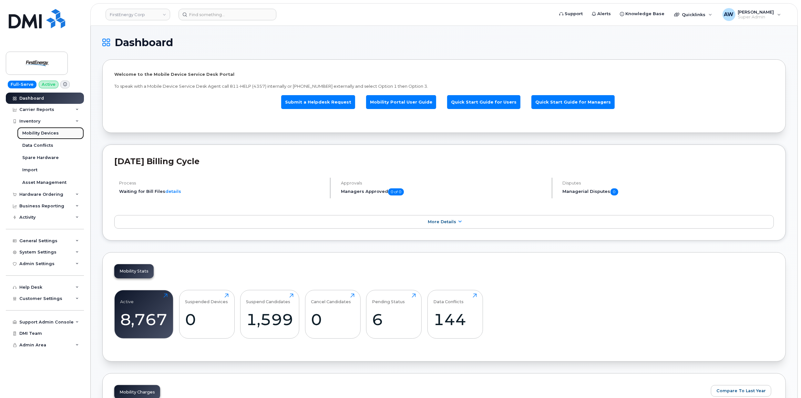
click at [68, 131] on link "Mobility Devices" at bounding box center [50, 133] width 67 height 12
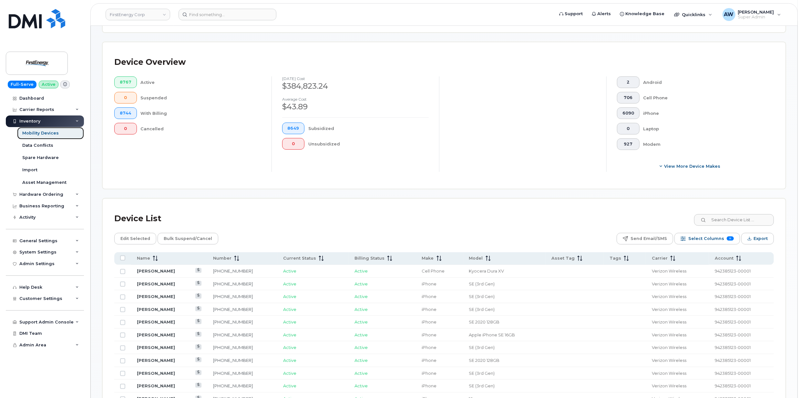
scroll to position [215, 0]
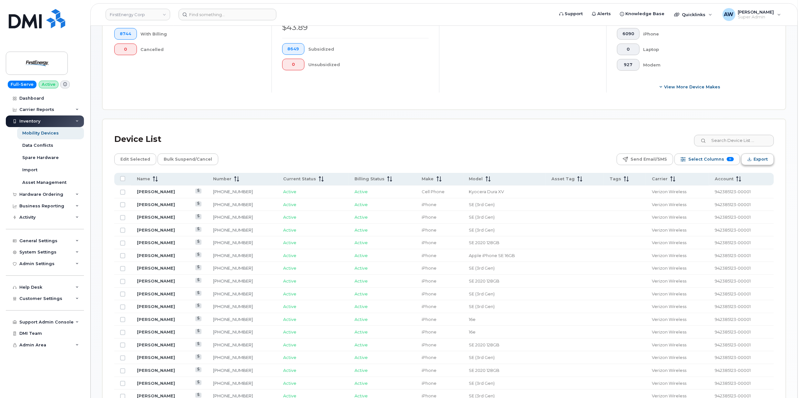
click at [755, 161] on span "Export" at bounding box center [760, 160] width 14 height 10
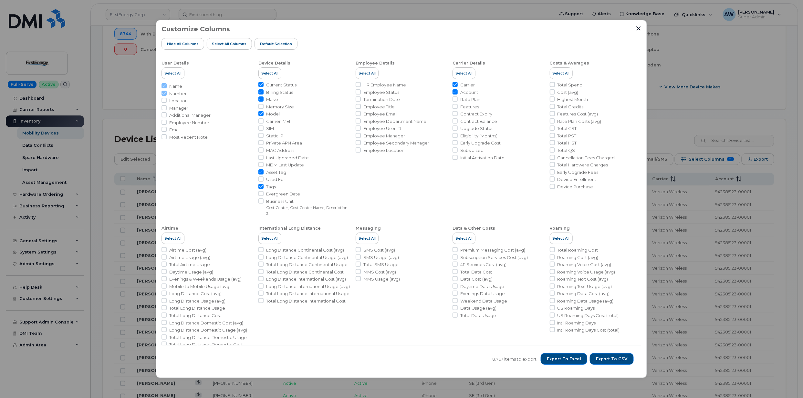
click at [269, 168] on span "MDM Last Update" at bounding box center [285, 165] width 38 height 6
click at [263, 167] on input "MDM Last Update" at bounding box center [260, 164] width 5 height 5
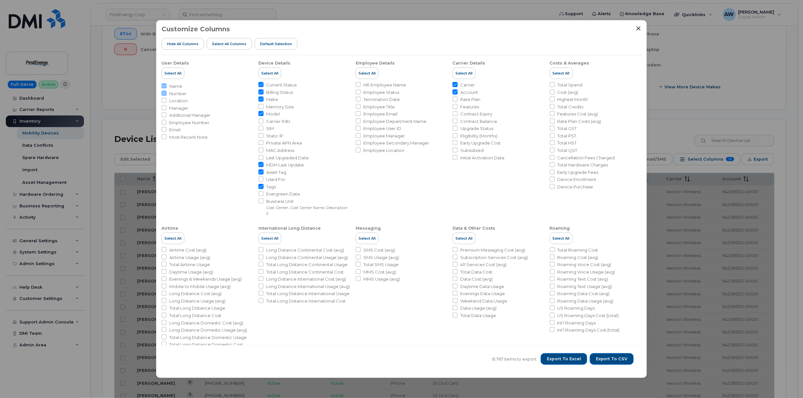
click at [271, 166] on span "MDM Last Update" at bounding box center [285, 165] width 38 height 6
click at [263, 166] on input "MDM Last Update" at bounding box center [260, 164] width 5 height 5
checkbox input "false"
click at [271, 174] on span "Asset Tag" at bounding box center [276, 172] width 20 height 6
click at [263, 174] on input "Asset Tag" at bounding box center [260, 171] width 5 height 5
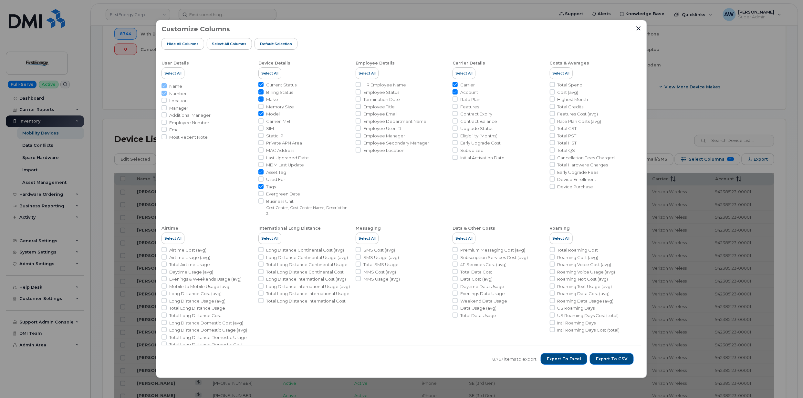
checkbox input "false"
click at [271, 182] on span "Used For" at bounding box center [275, 180] width 19 height 6
click at [263, 182] on input "Used For" at bounding box center [260, 179] width 5 height 5
click at [272, 182] on span "Used For" at bounding box center [275, 180] width 19 height 6
click at [263, 182] on input "Used For" at bounding box center [260, 179] width 5 height 5
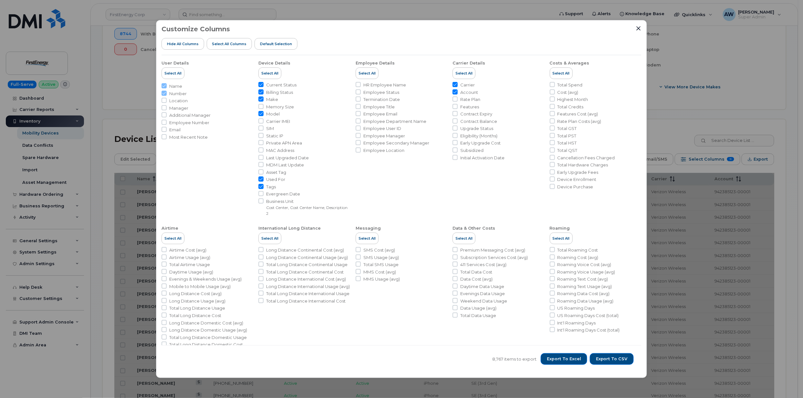
checkbox input "false"
click at [272, 189] on span "Tags" at bounding box center [271, 187] width 10 height 6
click at [263, 189] on input "Tags" at bounding box center [260, 186] width 5 height 5
checkbox input "false"
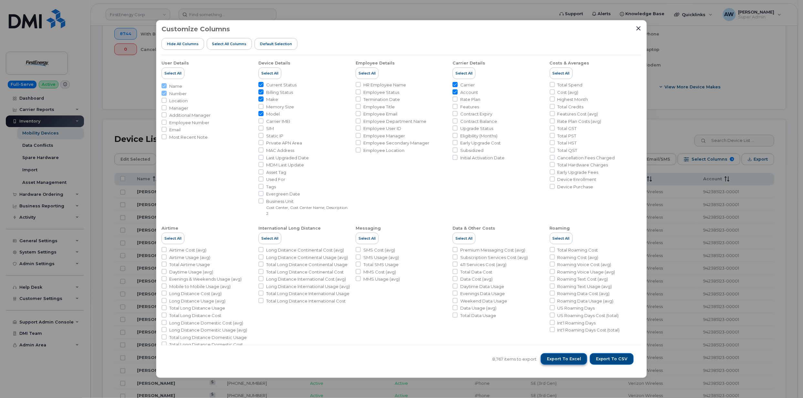
click at [570, 365] on button "Export to Excel" at bounding box center [563, 359] width 46 height 12
click at [132, 82] on div "Customize Columns Hide All Columns Select all Columns Default Selection User De…" at bounding box center [401, 199] width 803 height 398
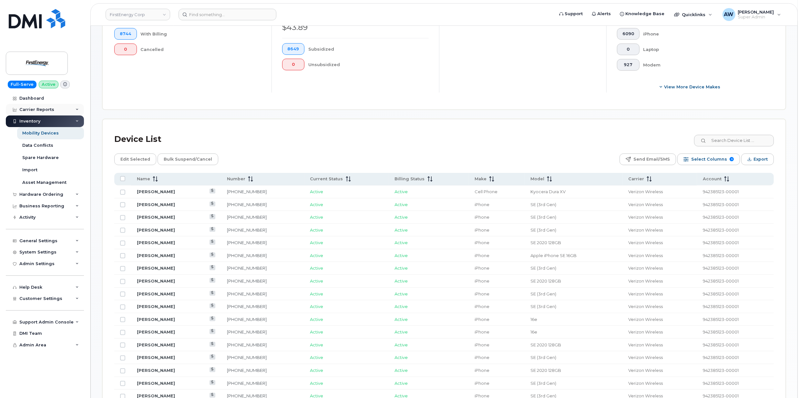
click at [36, 105] on div "Carrier Reports" at bounding box center [45, 110] width 78 height 12
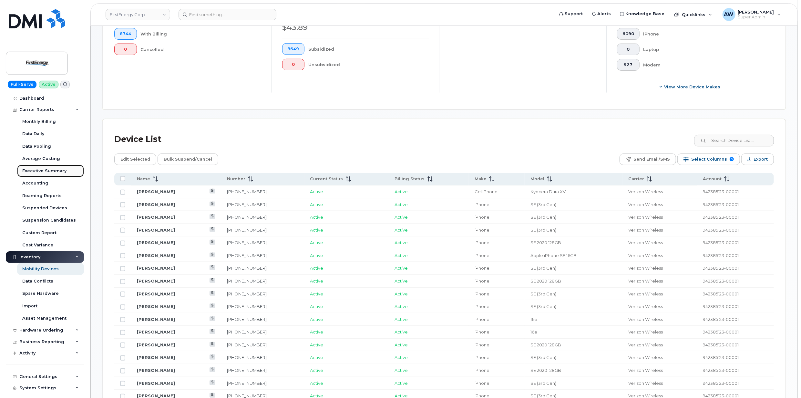
click at [49, 172] on div "Executive Summary" at bounding box center [44, 171] width 44 height 6
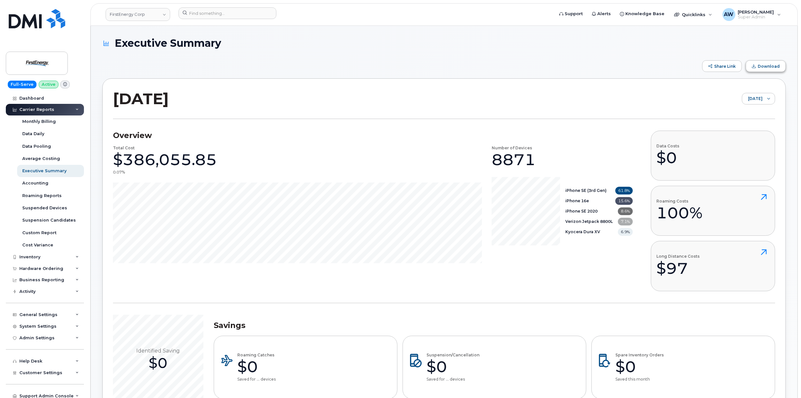
click at [753, 68] on button "Download" at bounding box center [766, 66] width 40 height 12
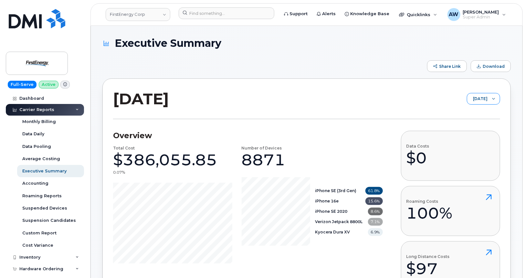
click at [491, 96] on div at bounding box center [493, 98] width 12 height 11
click at [483, 131] on li "September 2025" at bounding box center [477, 126] width 46 height 11
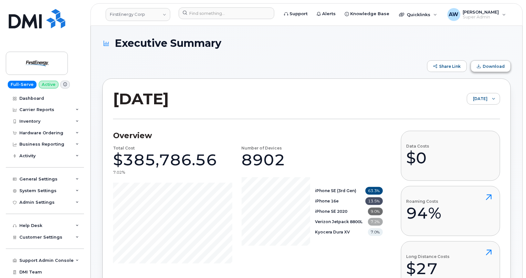
click at [492, 70] on button "Download" at bounding box center [490, 66] width 40 height 12
click at [35, 95] on link "Dashboard" at bounding box center [45, 99] width 78 height 12
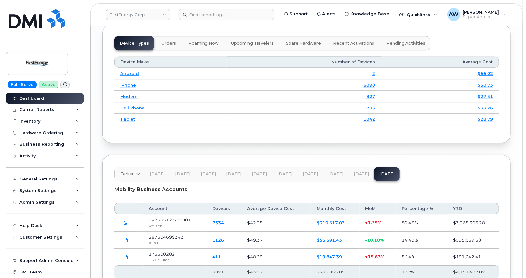
scroll to position [922, 0]
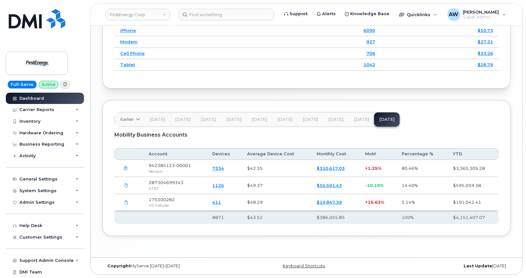
click at [353, 122] on span "[DATE]" at bounding box center [360, 119] width 15 height 5
click at [379, 122] on span "[DATE]" at bounding box center [386, 119] width 15 height 5
click at [358, 122] on span "[DATE]" at bounding box center [360, 119] width 15 height 5
click at [384, 122] on span "[DATE]" at bounding box center [386, 119] width 15 height 5
